Goal: Information Seeking & Learning: Learn about a topic

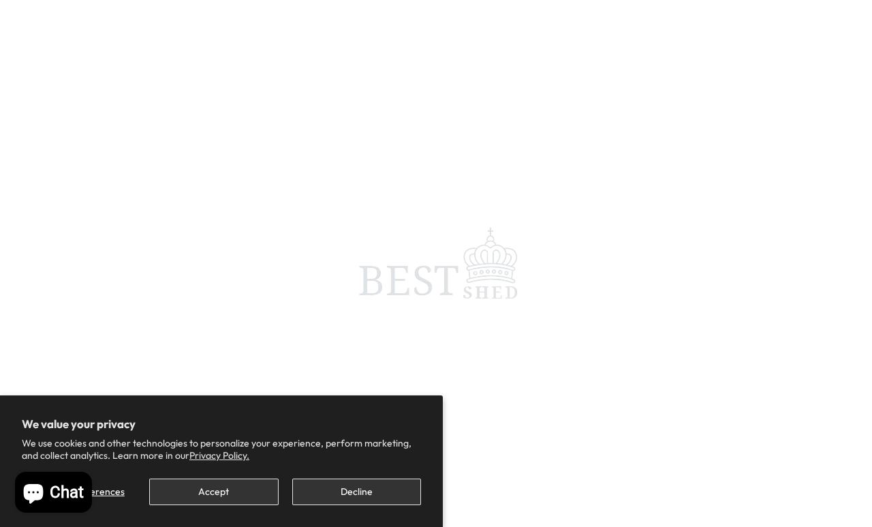
scroll to position [6, 0]
click at [372, 485] on button "Decline" at bounding box center [356, 491] width 129 height 27
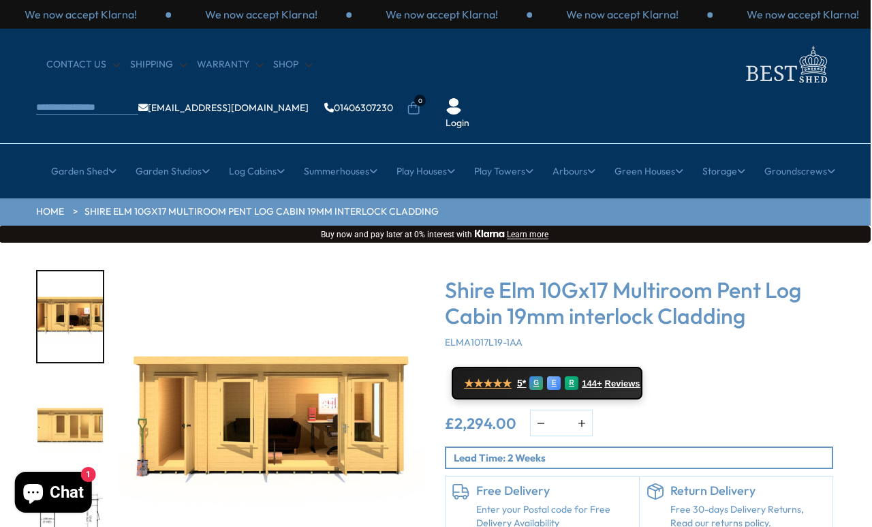
scroll to position [0, 2]
click at [77, 484] on img "3 / 10" at bounding box center [69, 529] width 65 height 91
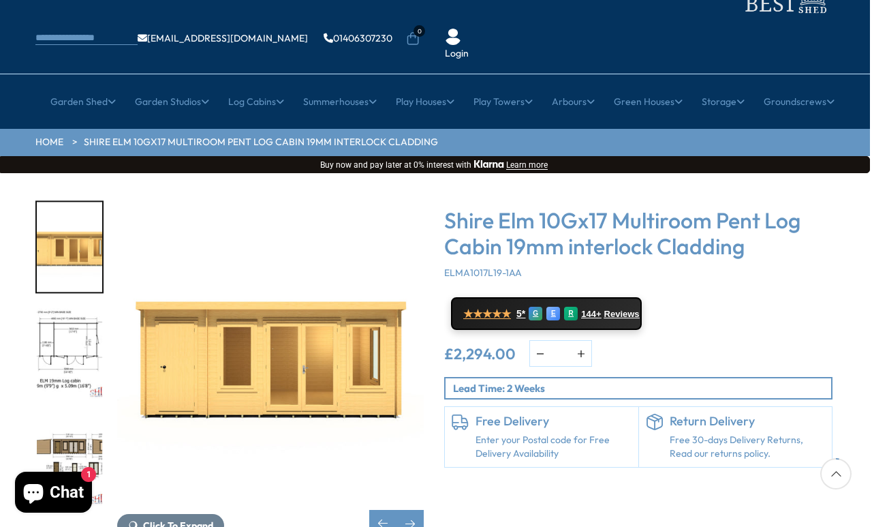
scroll to position [69, 2]
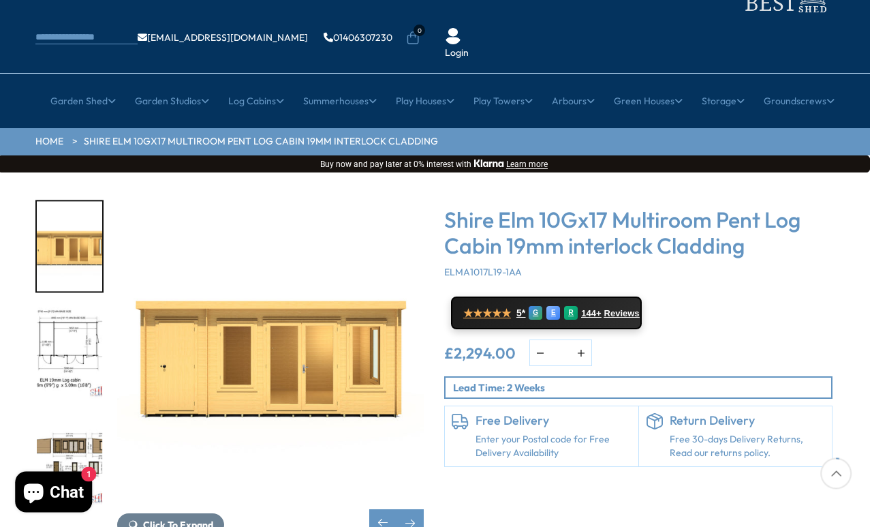
click at [78, 411] on div at bounding box center [76, 353] width 82 height 307
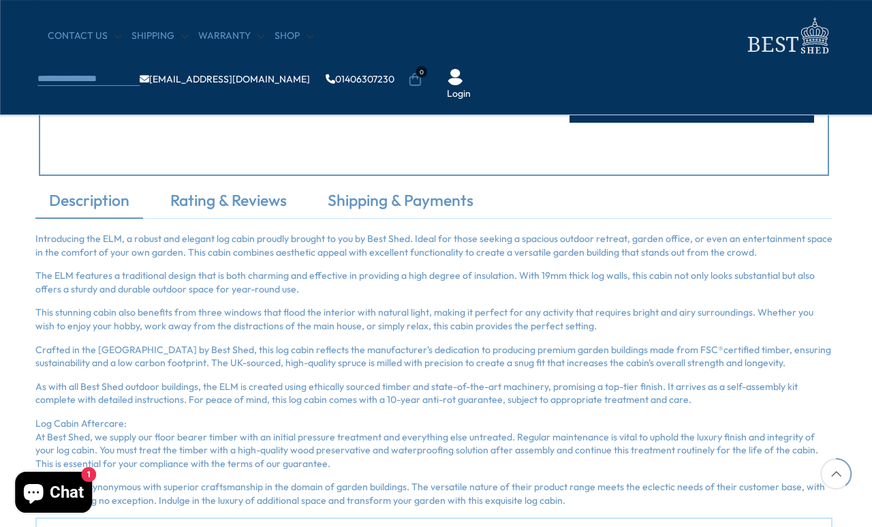
scroll to position [822, 2]
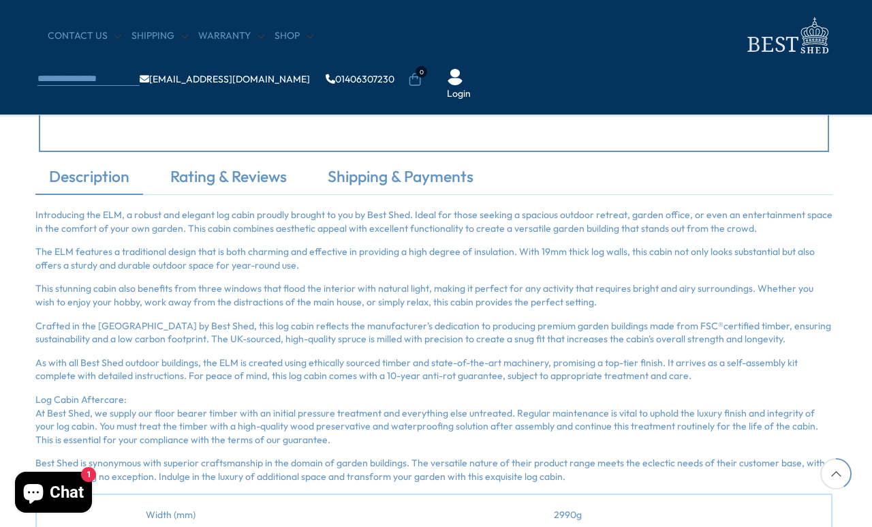
click at [245, 183] on link "Rating & Reviews" at bounding box center [229, 180] width 144 height 29
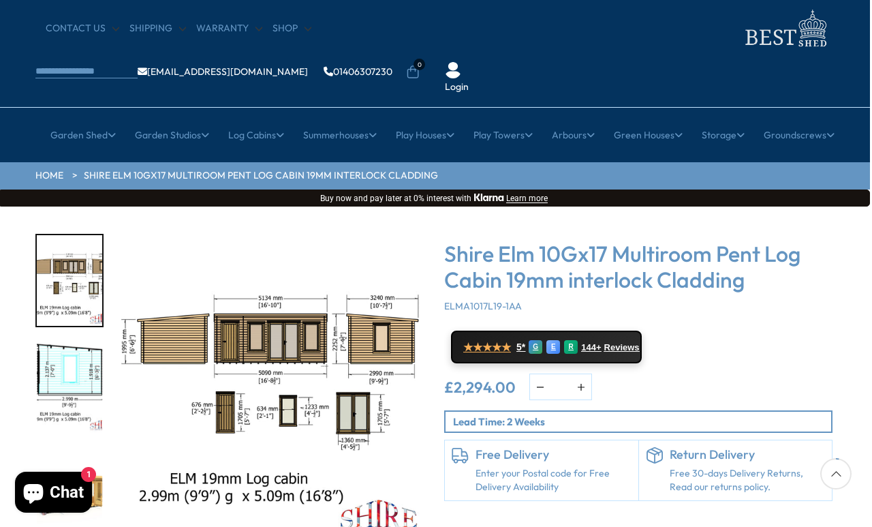
scroll to position [37, 2]
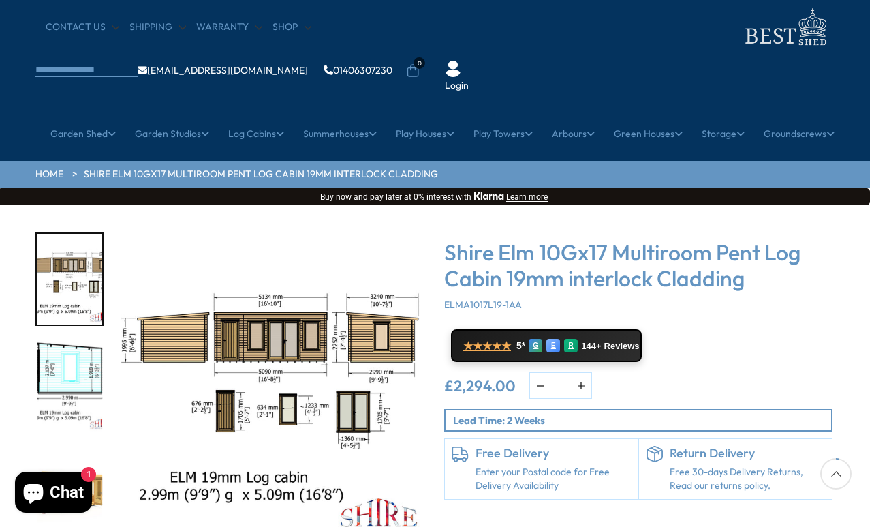
click at [74, 240] on img "4 / 10" at bounding box center [69, 279] width 65 height 91
click at [258, 290] on img "4 / 10" at bounding box center [270, 385] width 307 height 307
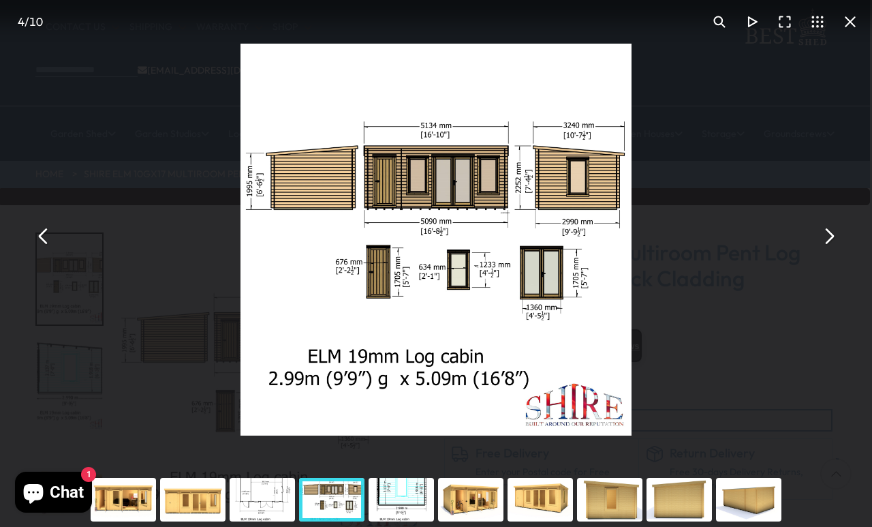
click at [803, 253] on button "You can close this modal content with the ESC key" at bounding box center [828, 236] width 33 height 33
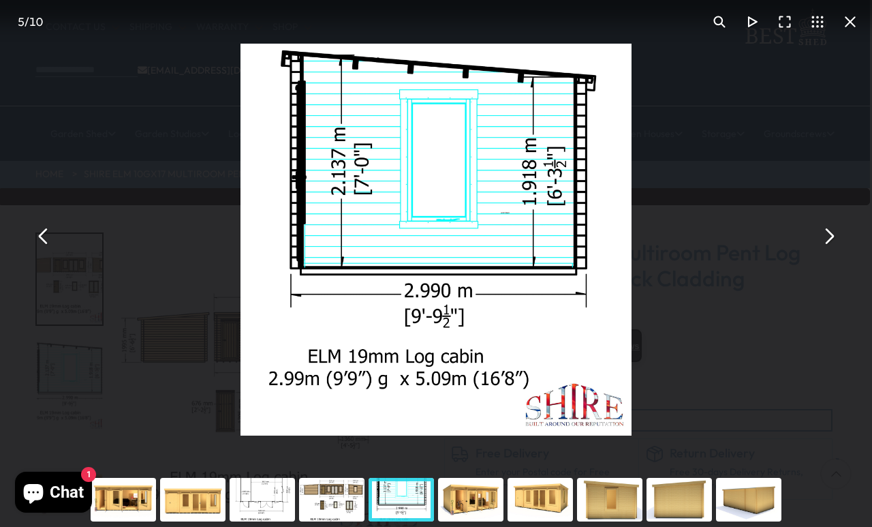
click at [803, 252] on button "You can close this modal content with the ESC key" at bounding box center [828, 236] width 33 height 33
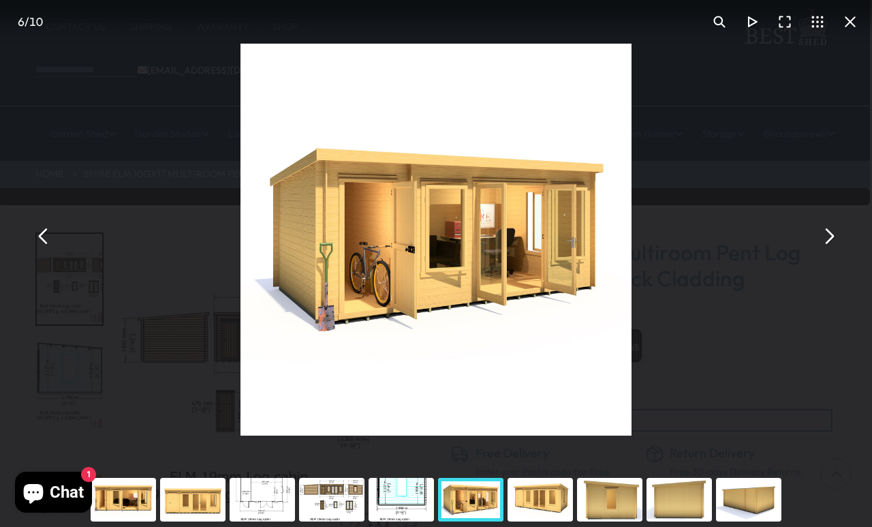
click at [803, 247] on button "You can close this modal content with the ESC key" at bounding box center [828, 236] width 33 height 33
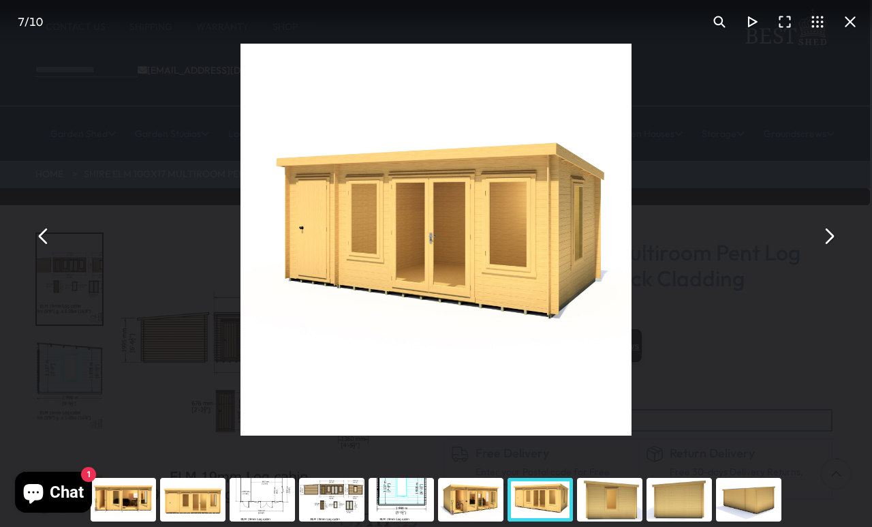
click at [803, 245] on button "You can close this modal content with the ESC key" at bounding box center [828, 236] width 33 height 33
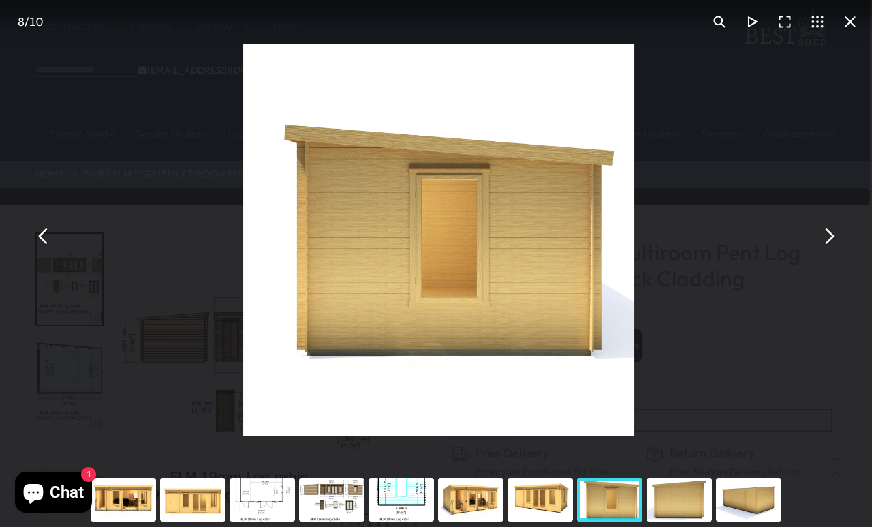
click at [803, 248] on button "You can close this modal content with the ESC key" at bounding box center [828, 236] width 33 height 33
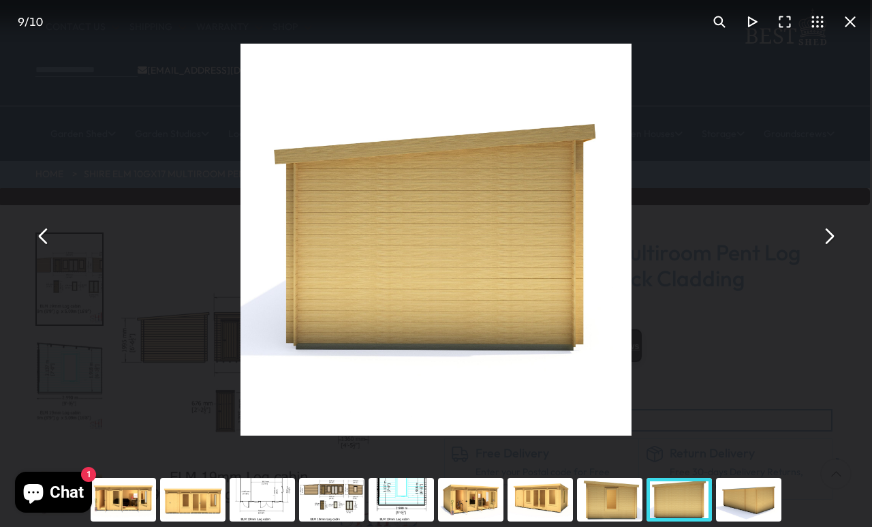
click at [803, 245] on button "You can close this modal content with the ESC key" at bounding box center [828, 236] width 33 height 33
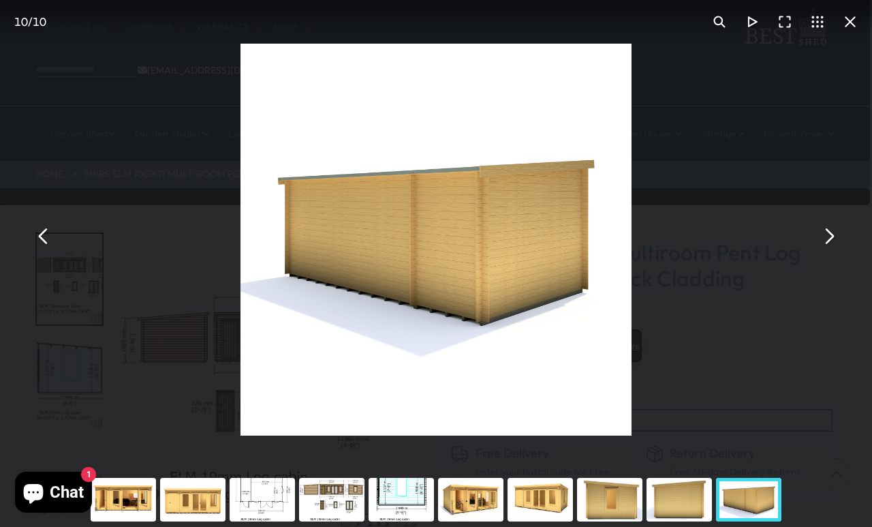
click at [803, 252] on button "You can close this modal content with the ESC key" at bounding box center [828, 236] width 33 height 33
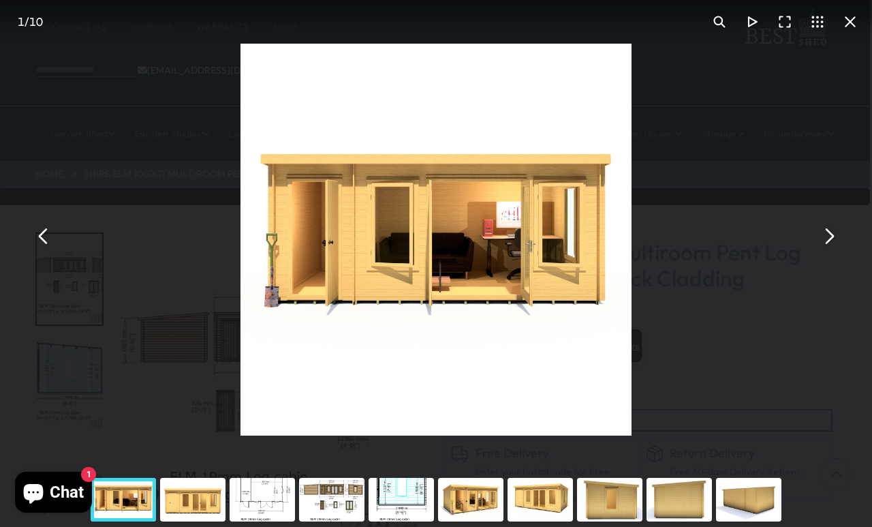
click at [803, 247] on button "You can close this modal content with the ESC key" at bounding box center [828, 236] width 33 height 33
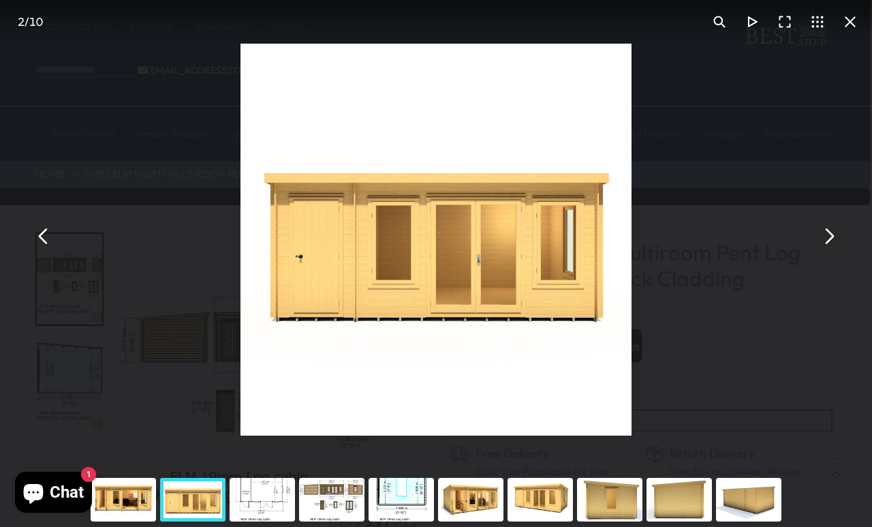
click at [803, 23] on button "You can close this modal content with the ESC key" at bounding box center [850, 21] width 33 height 33
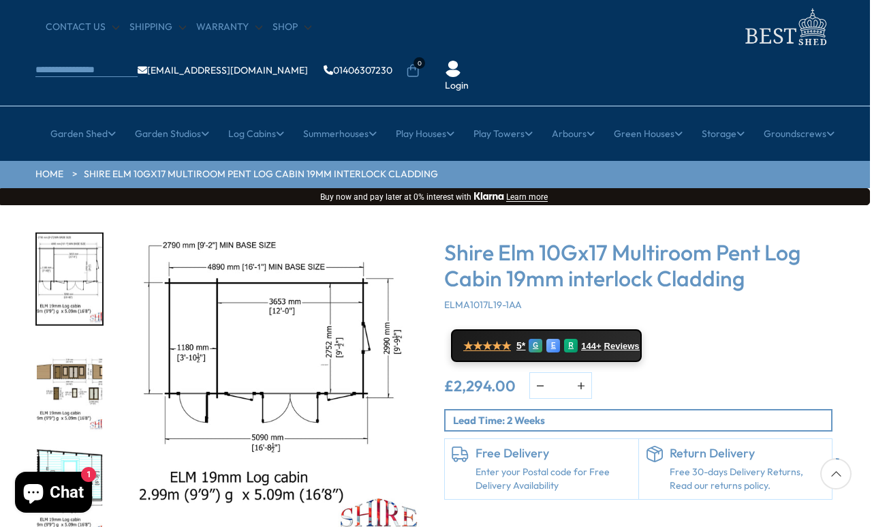
click at [67, 361] on img "4 / 10" at bounding box center [69, 386] width 65 height 91
